Goal: Find specific page/section: Find specific page/section

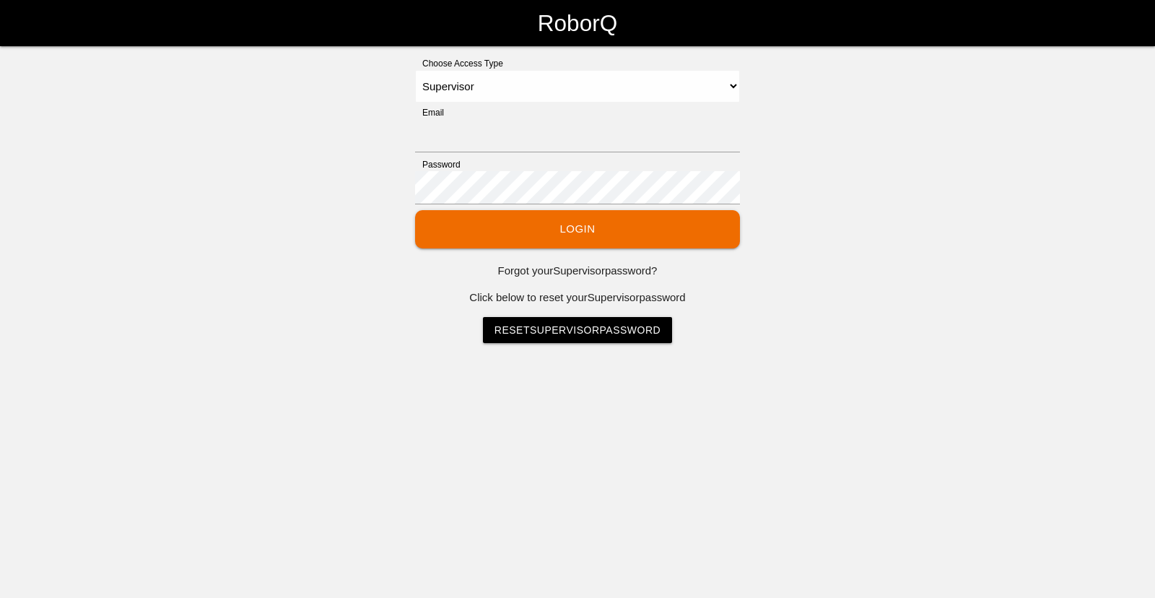
select select "Supervisor"
type input "[EMAIL_ADDRESS][DOMAIN_NAME]"
click at [543, 227] on button "Login" at bounding box center [577, 229] width 325 height 38
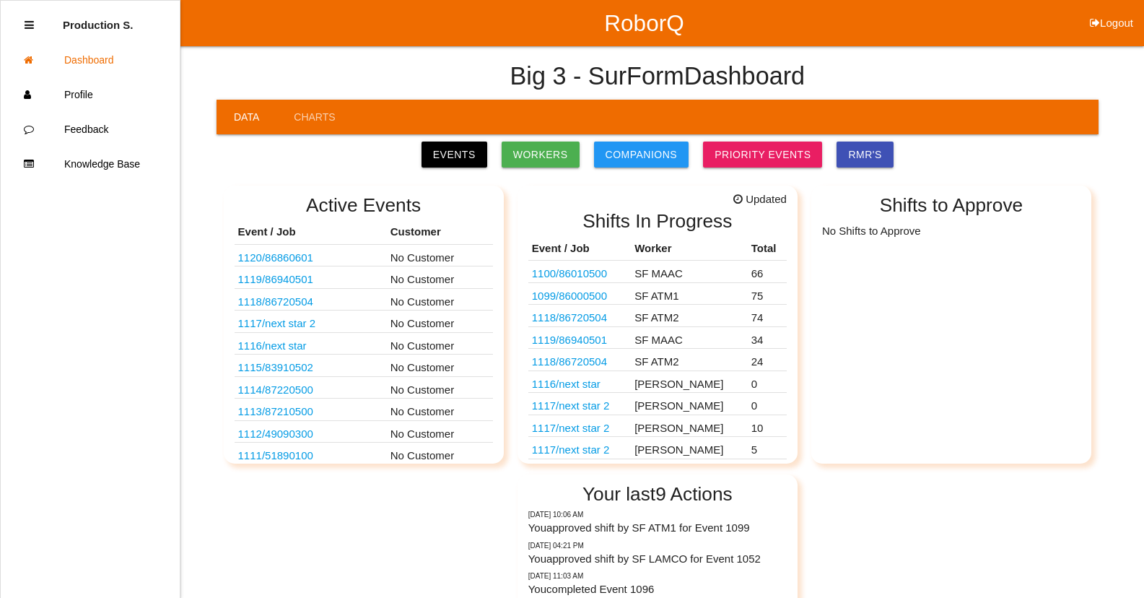
click at [670, 273] on td "SF MAAC" at bounding box center [689, 272] width 117 height 22
click at [599, 271] on link "1100 / 86010500" at bounding box center [569, 273] width 75 height 12
